Goal: Find specific page/section: Find specific page/section

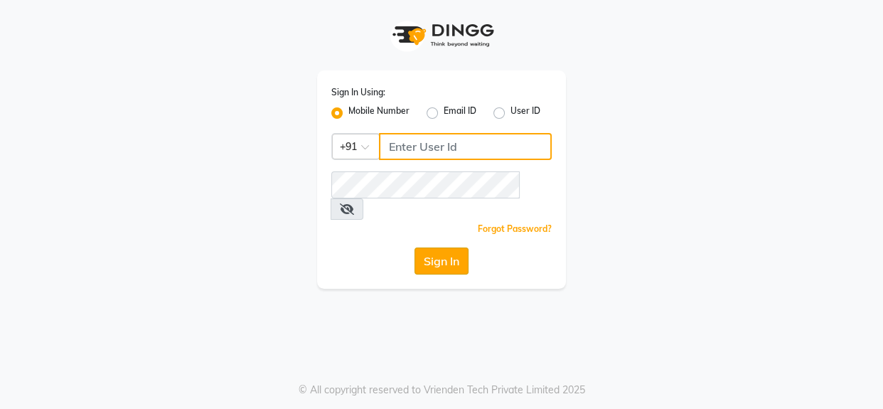
type input "9056067956"
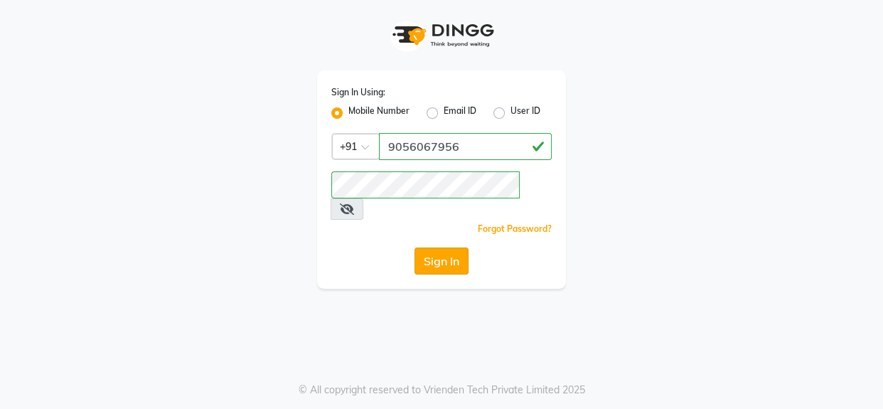
click at [452, 247] on button "Sign In" at bounding box center [441, 260] width 54 height 27
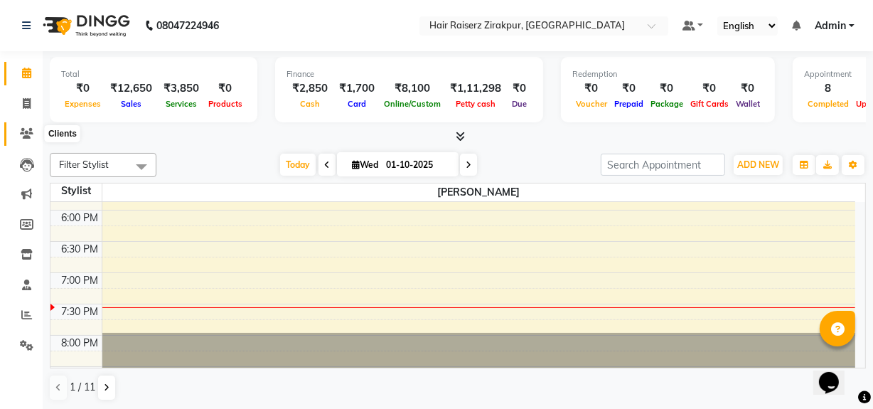
click at [27, 135] on icon at bounding box center [27, 133] width 14 height 11
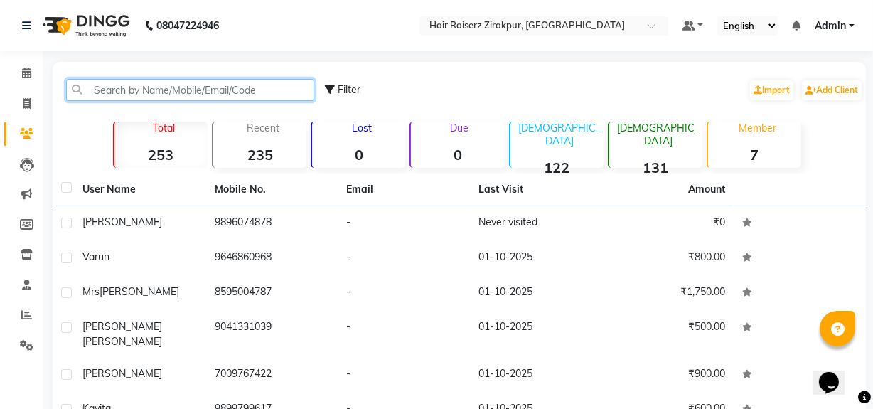
click at [186, 81] on input "text" at bounding box center [190, 90] width 248 height 22
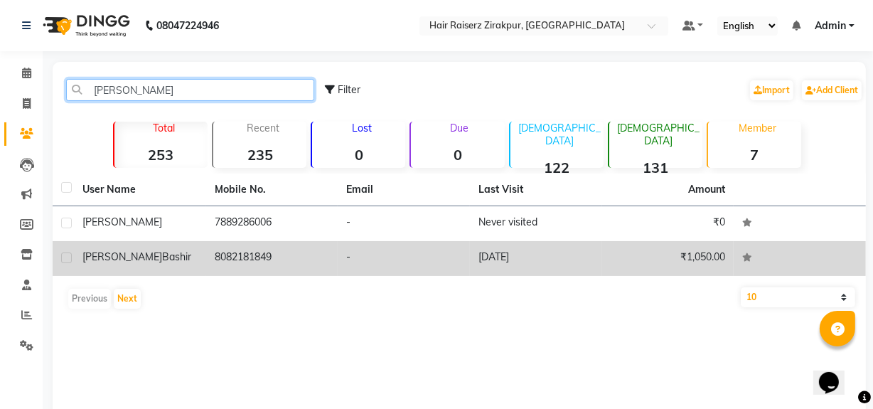
type input "[PERSON_NAME]"
click at [262, 261] on td "8082181849" at bounding box center [272, 258] width 132 height 35
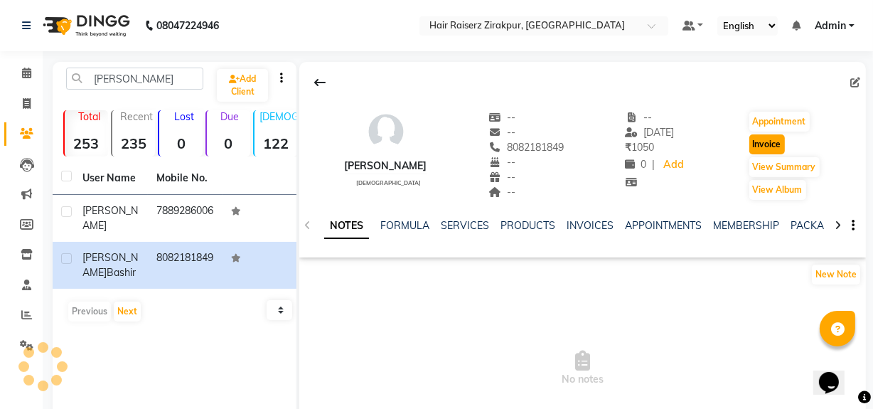
click at [772, 141] on button "Invoice" at bounding box center [767, 144] width 36 height 20
select select "service"
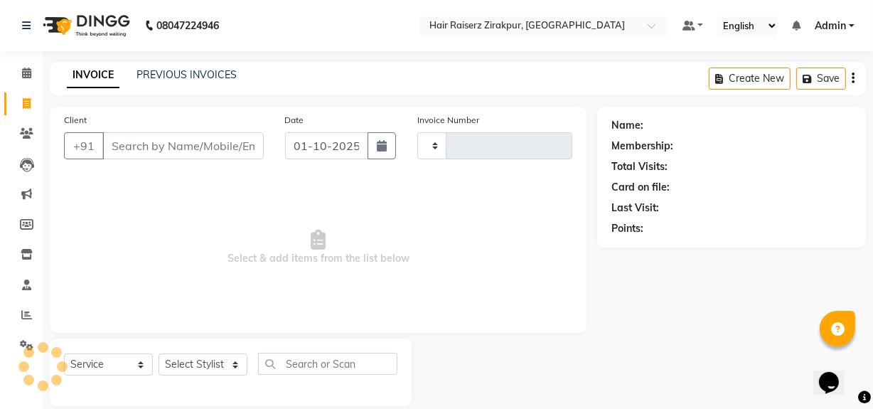
scroll to position [18, 0]
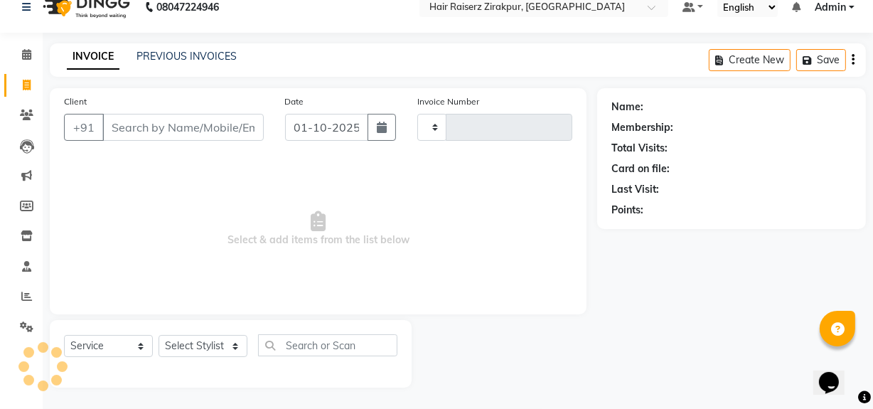
type input "0349"
select select "8680"
type input "8082181849"
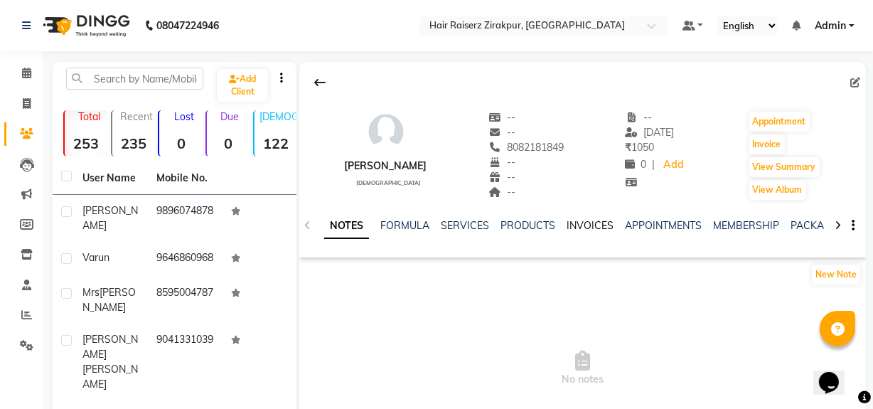
click at [571, 226] on link "INVOICES" at bounding box center [589, 225] width 47 height 13
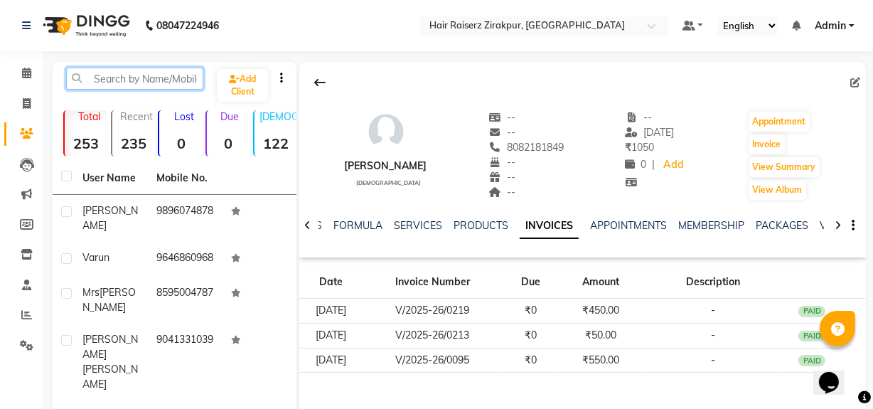
click at [142, 82] on input "text" at bounding box center [134, 79] width 137 height 22
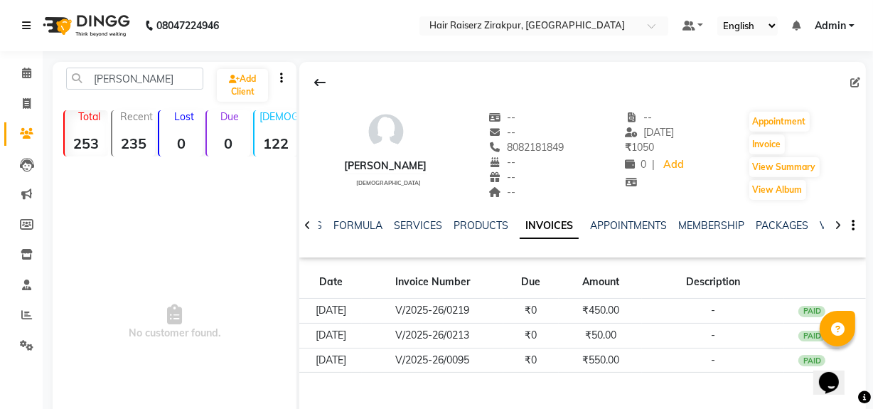
click at [23, 32] on link at bounding box center [29, 26] width 14 height 40
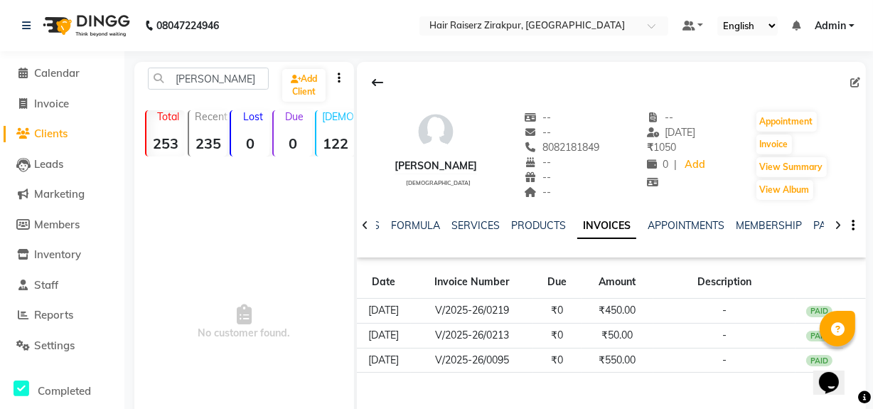
click at [50, 134] on span "Clients" at bounding box center [50, 134] width 33 height 14
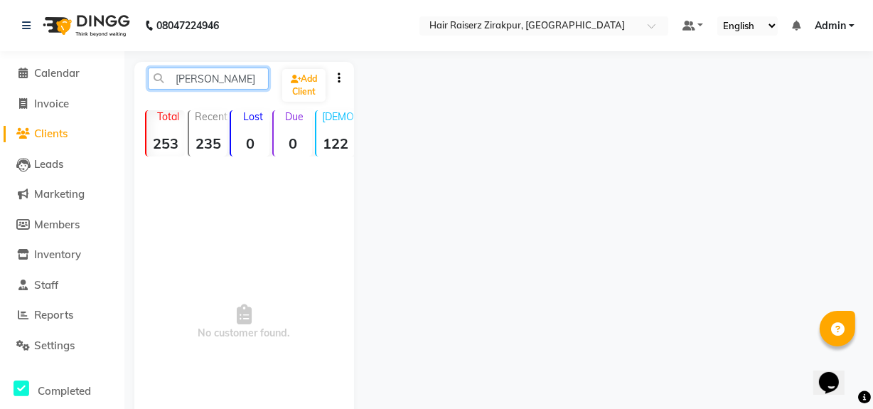
click at [235, 73] on input "[PERSON_NAME]" at bounding box center [208, 79] width 121 height 22
type input "a"
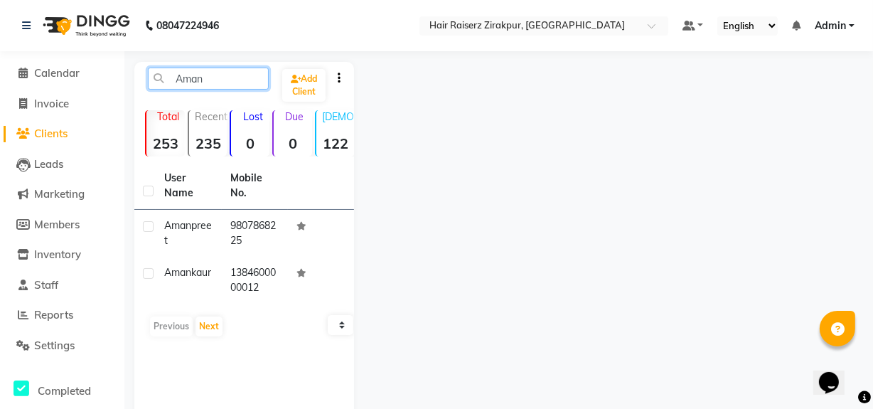
click at [242, 87] on input "Aman" at bounding box center [208, 79] width 121 height 22
type input "A"
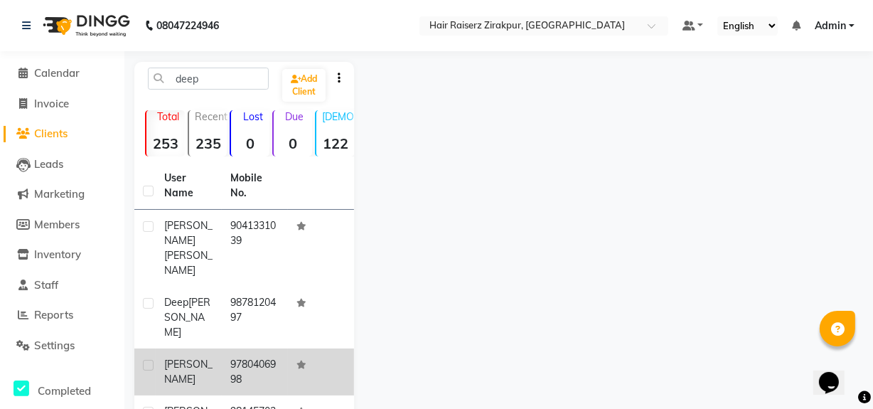
click at [236, 348] on td "9780406998" at bounding box center [255, 371] width 66 height 47
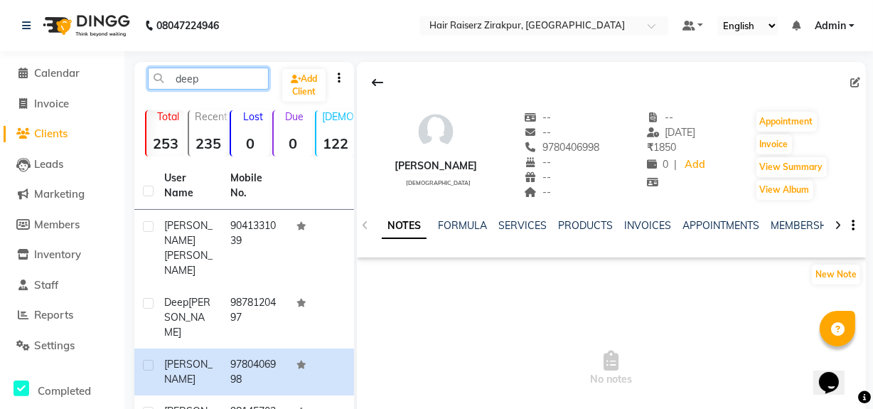
click at [217, 72] on input "deep" at bounding box center [208, 79] width 121 height 22
type input "d"
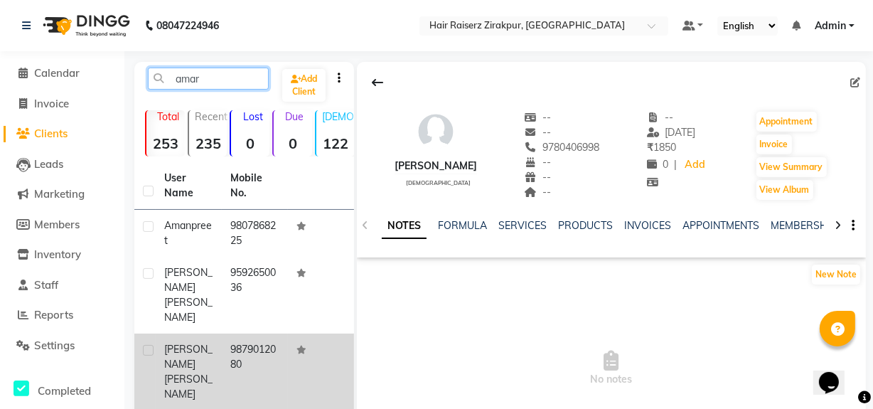
type input "amar"
click at [241, 336] on td "9879012080" at bounding box center [255, 371] width 66 height 77
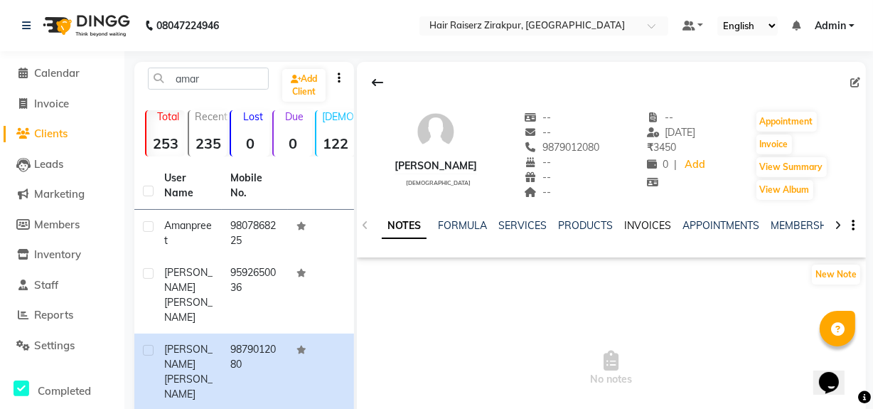
click at [634, 225] on link "INVOICES" at bounding box center [647, 225] width 47 height 13
